Goal: Task Accomplishment & Management: Complete application form

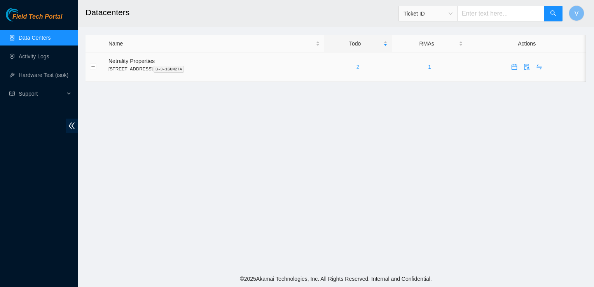
click at [359, 68] on link "2" at bounding box center [357, 67] width 3 height 6
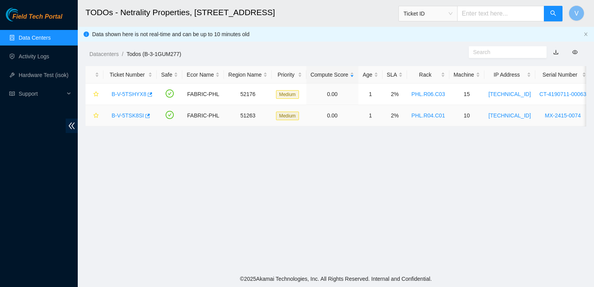
click at [134, 112] on link "B-V-5TSK8SI" at bounding box center [128, 115] width 32 height 6
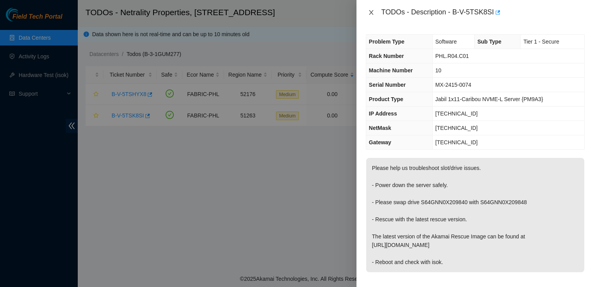
click at [371, 10] on icon "close" at bounding box center [371, 12] width 6 height 6
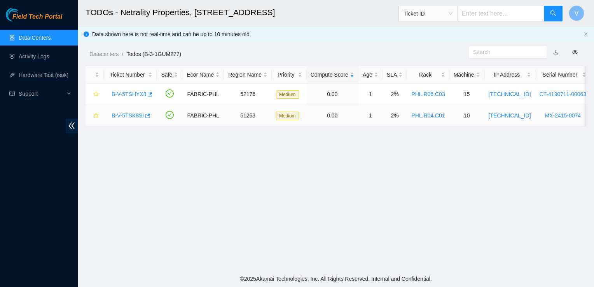
click at [124, 113] on link "B-V-5TSK8SI" at bounding box center [128, 115] width 32 height 6
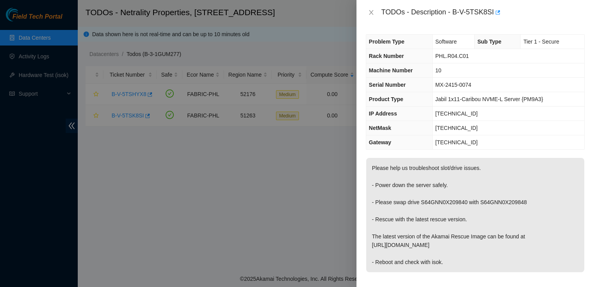
click at [124, 113] on div at bounding box center [297, 143] width 594 height 287
click at [149, 153] on div at bounding box center [297, 143] width 594 height 287
click at [373, 13] on icon "close" at bounding box center [371, 12] width 6 height 6
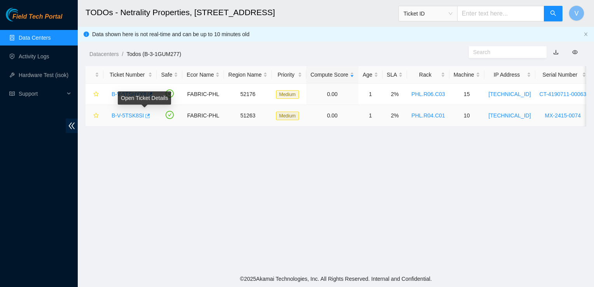
click at [145, 114] on icon "button" at bounding box center [147, 115] width 5 height 4
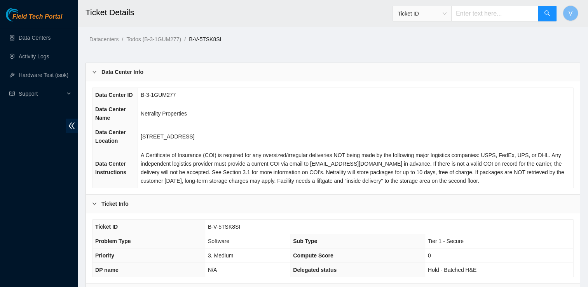
click at [274, 112] on td "Netrality Properties" at bounding box center [356, 113] width 436 height 23
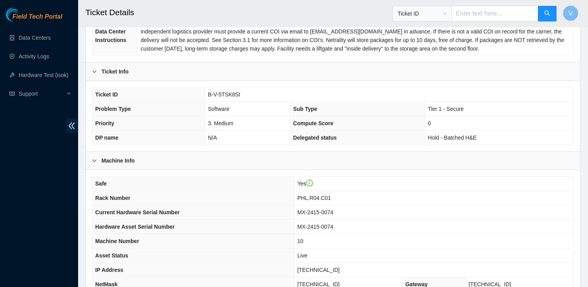
scroll to position [238, 0]
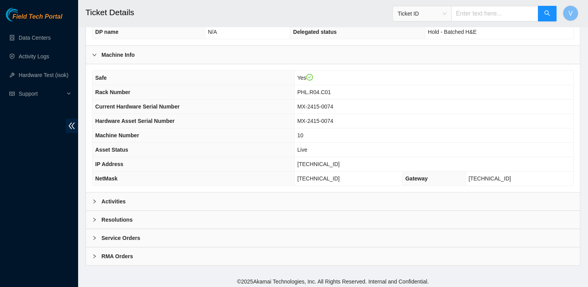
click at [113, 197] on b "Activities" at bounding box center [113, 201] width 24 height 9
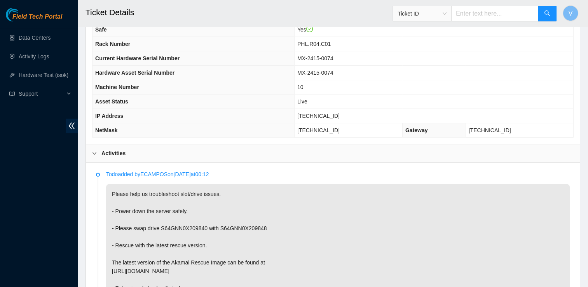
scroll to position [283, 0]
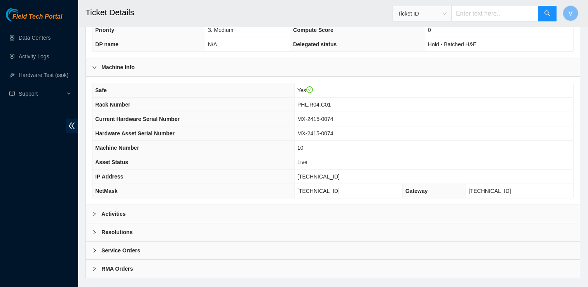
scroll to position [233, 0]
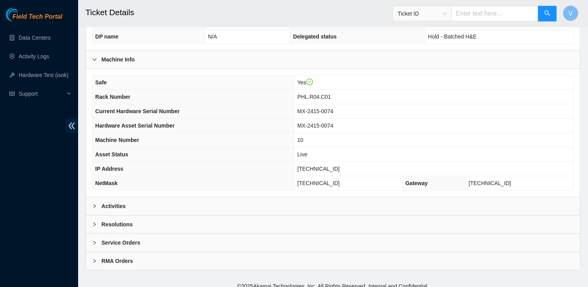
click at [333, 169] on span "[TECHNICAL_ID]" at bounding box center [318, 169] width 42 height 6
copy span "[TECHNICAL_ID]"
click at [190, 183] on th "NetMask" at bounding box center [193, 183] width 202 height 14
click at [125, 205] on div "Activities" at bounding box center [333, 206] width 494 height 18
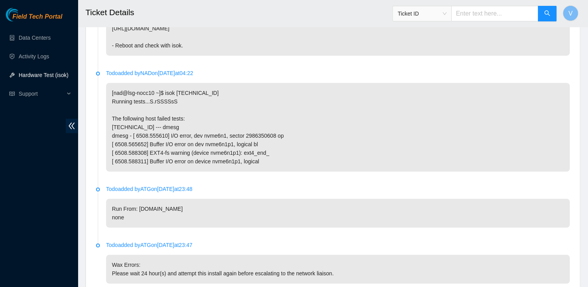
scroll to position [628, 0]
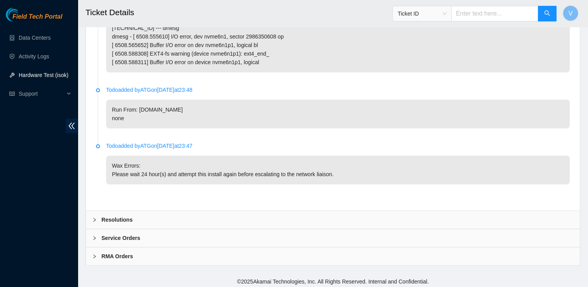
click at [144, 221] on div "Resolutions" at bounding box center [333, 220] width 494 height 18
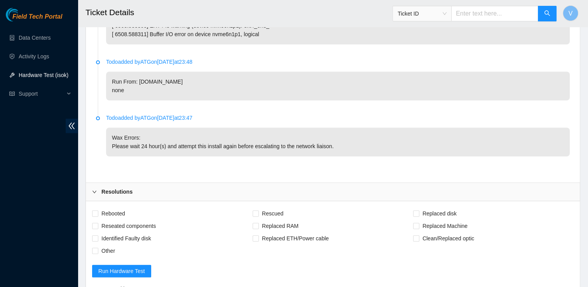
scroll to position [657, 0]
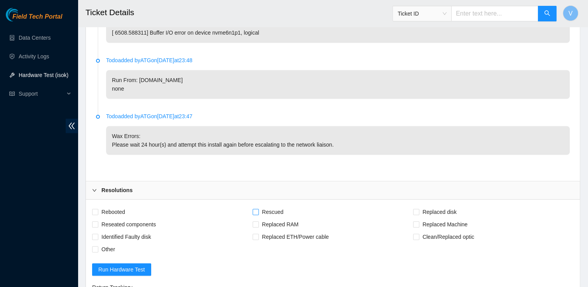
click at [256, 209] on input "Rescued" at bounding box center [255, 211] width 5 height 5
checkbox input "true"
click at [99, 208] on span "Rebooted" at bounding box center [113, 212] width 30 height 12
click at [98, 209] on input "Rebooted" at bounding box center [94, 211] width 5 height 5
checkbox input "true"
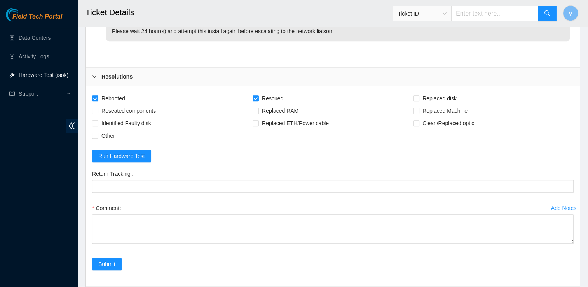
scroll to position [772, 0]
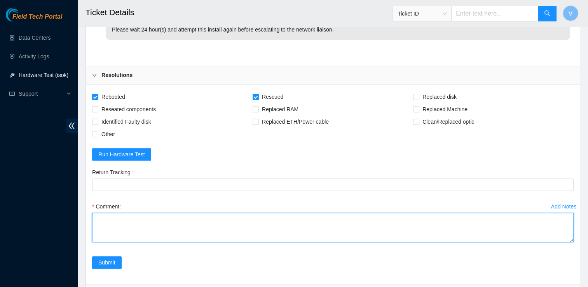
click at [178, 222] on textarea "Comment" at bounding box center [332, 228] width 481 height 30
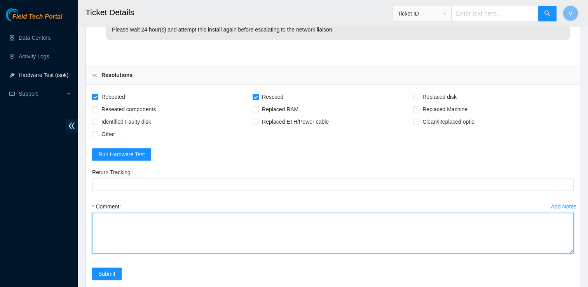
drag, startPoint x: 571, startPoint y: 237, endPoint x: 571, endPoint y: 249, distance: 12.4
click at [571, 249] on textarea "Comment" at bounding box center [332, 233] width 481 height 41
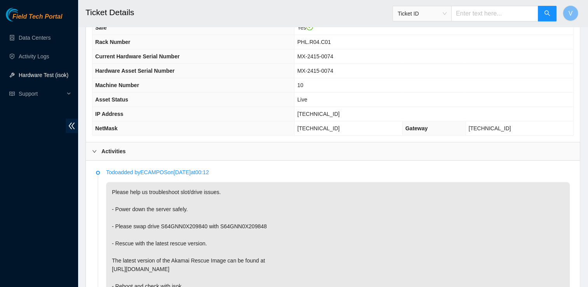
scroll to position [287, 0]
drag, startPoint x: 146, startPoint y: 226, endPoint x: 266, endPoint y: 227, distance: 120.1
click at [266, 227] on p "Please help us troubleshoot slot/drive issues. - Power down the server safely. …" at bounding box center [338, 240] width 464 height 114
copy p "drive S64GNN0X209840 with S64GNN0X209848"
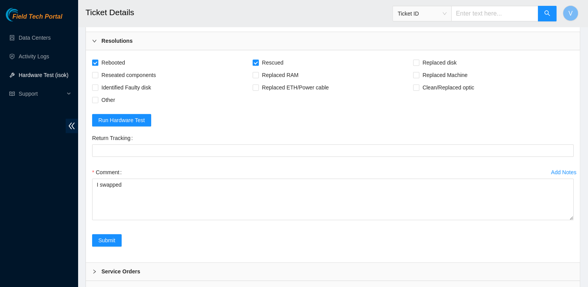
scroll to position [839, 0]
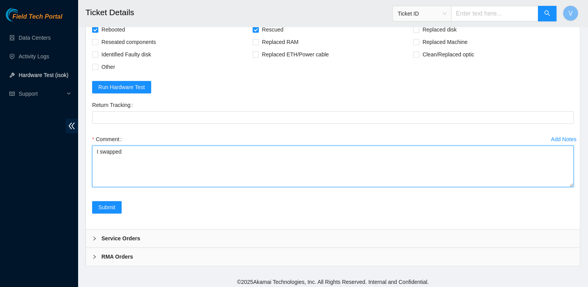
drag, startPoint x: 190, startPoint y: 155, endPoint x: 164, endPoint y: 167, distance: 27.8
click at [164, 167] on textarea "I swapped" at bounding box center [332, 166] width 481 height 42
paste textarea "drive S64GNN0X209840 with S64GNN0X209848"
paste textarea "23.45.232.205 : passed: ok"
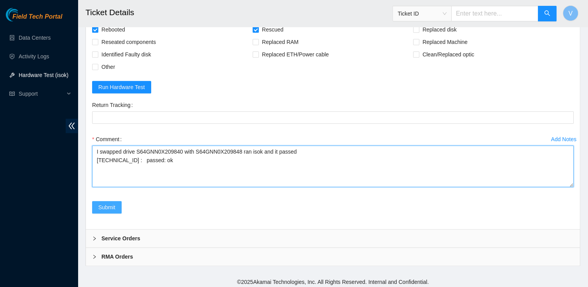
type textarea "I swapped drive S64GNN0X209840 with S64GNN0X209848 ran isok and it passed 23.45…"
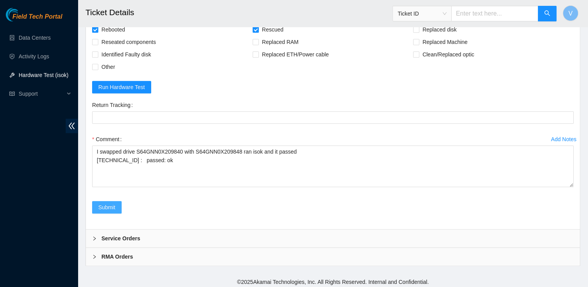
click at [108, 206] on span "Submit" at bounding box center [106, 207] width 17 height 9
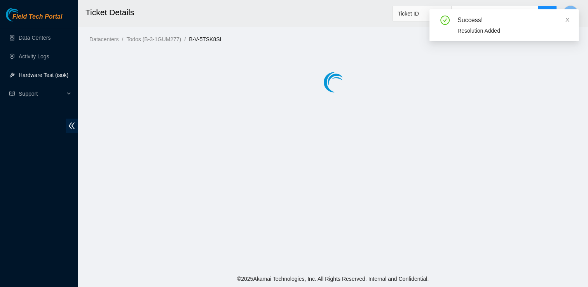
scroll to position [0, 0]
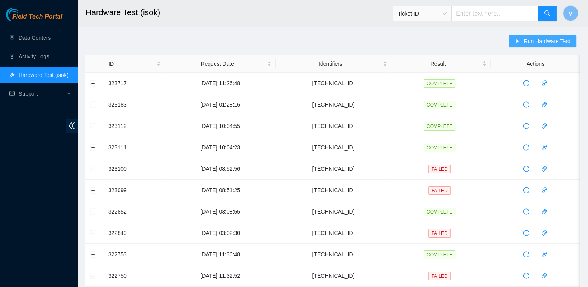
click at [530, 40] on span "Run Hardware Test" at bounding box center [546, 41] width 47 height 9
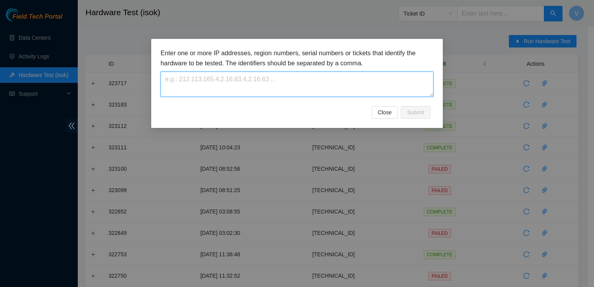
click at [311, 85] on textarea at bounding box center [296, 83] width 273 height 25
paste textarea "23.45.232.205"
type textarea "23.45.232.205"
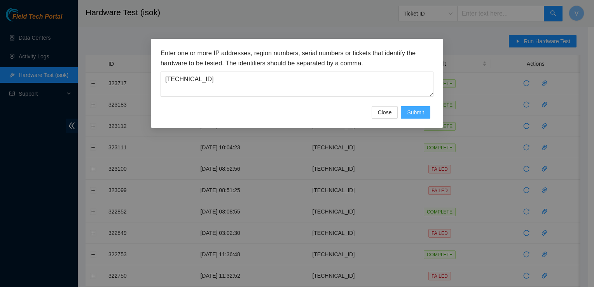
click at [421, 114] on span "Submit" at bounding box center [415, 112] width 17 height 9
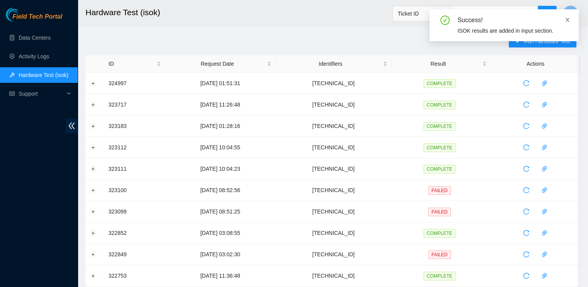
click at [568, 18] on icon "close" at bounding box center [567, 19] width 5 height 5
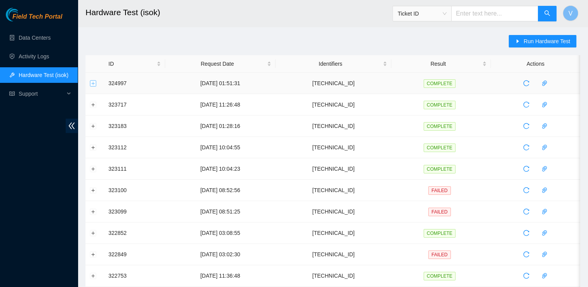
click at [95, 81] on button "Expand row" at bounding box center [93, 83] width 6 height 6
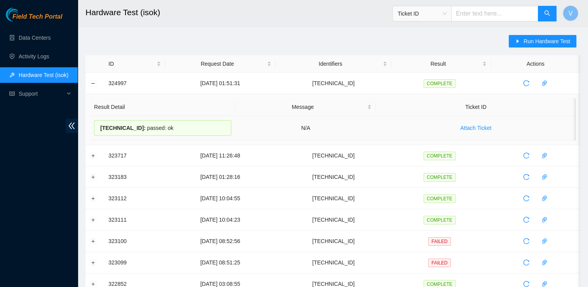
drag, startPoint x: 173, startPoint y: 133, endPoint x: 101, endPoint y: 133, distance: 72.7
click at [101, 133] on div "23.45.232.205 : passed: ok" at bounding box center [162, 128] width 137 height 16
copy div "23.45.232.205 : passed: ok"
